Goal: Information Seeking & Learning: Learn about a topic

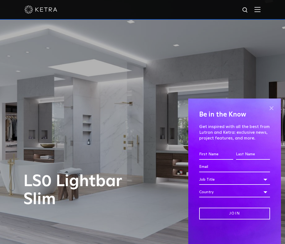
click at [272, 109] on span at bounding box center [272, 108] width 8 height 8
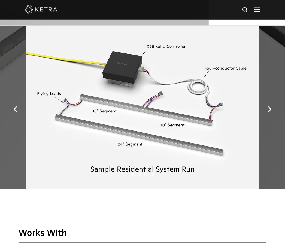
scroll to position [709, 0]
click at [269, 112] on img "button" at bounding box center [270, 109] width 4 height 6
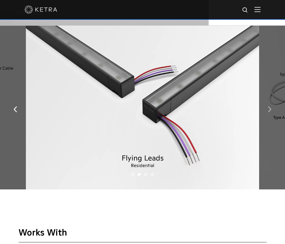
click at [270, 112] on img "button" at bounding box center [270, 109] width 4 height 6
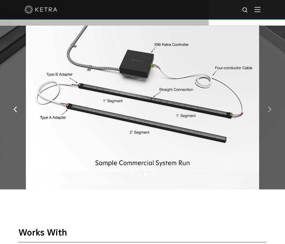
click at [269, 118] on button "button" at bounding box center [270, 108] width 12 height 19
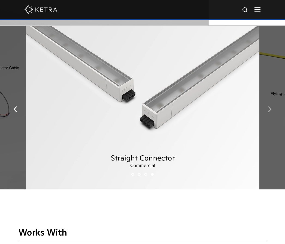
click at [268, 118] on button "button" at bounding box center [270, 108] width 12 height 19
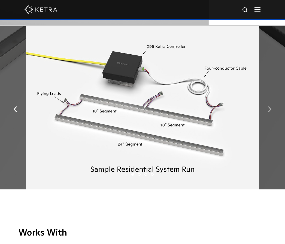
click at [269, 118] on button "button" at bounding box center [270, 108] width 12 height 19
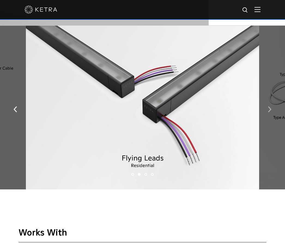
click at [269, 118] on button "button" at bounding box center [270, 108] width 12 height 19
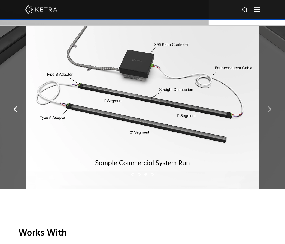
click at [269, 118] on button "button" at bounding box center [270, 108] width 12 height 19
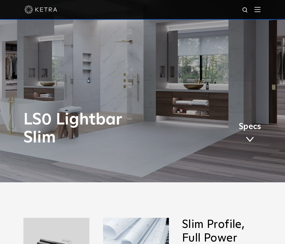
scroll to position [0, 0]
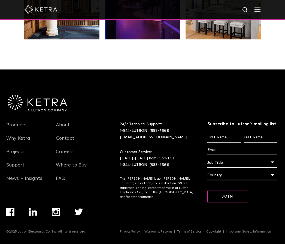
scroll to position [1045, 0]
click at [15, 135] on link "Products" at bounding box center [16, 128] width 20 height 13
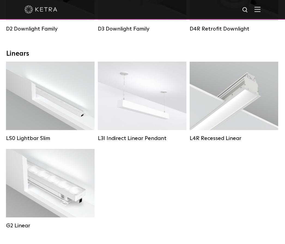
scroll to position [167, 0]
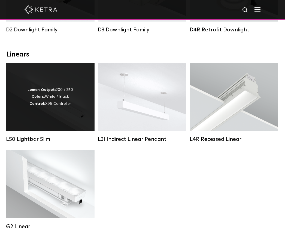
click at [72, 113] on div "Lumen Output: 200 / 350 Colors: White / Black Control: X96 Controller" at bounding box center [50, 97] width 89 height 68
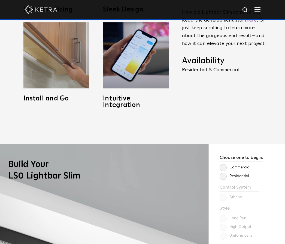
scroll to position [332, 0]
